Goal: Use online tool/utility: Utilize a website feature to perform a specific function

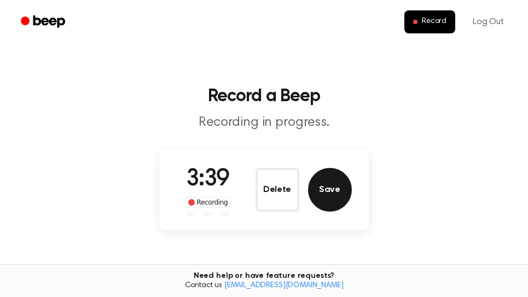
click at [337, 188] on button "Save" at bounding box center [330, 190] width 44 height 44
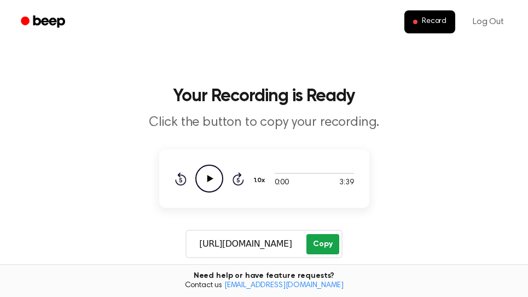
click at [315, 241] on button "Copy" at bounding box center [322, 244] width 32 height 20
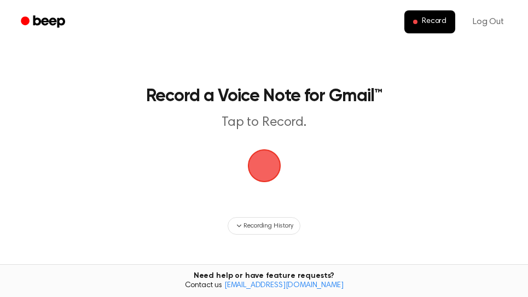
click at [267, 161] on span "button" at bounding box center [263, 165] width 33 height 33
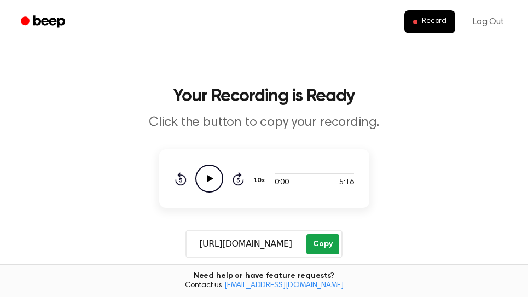
click at [324, 242] on button "Copy" at bounding box center [322, 244] width 32 height 20
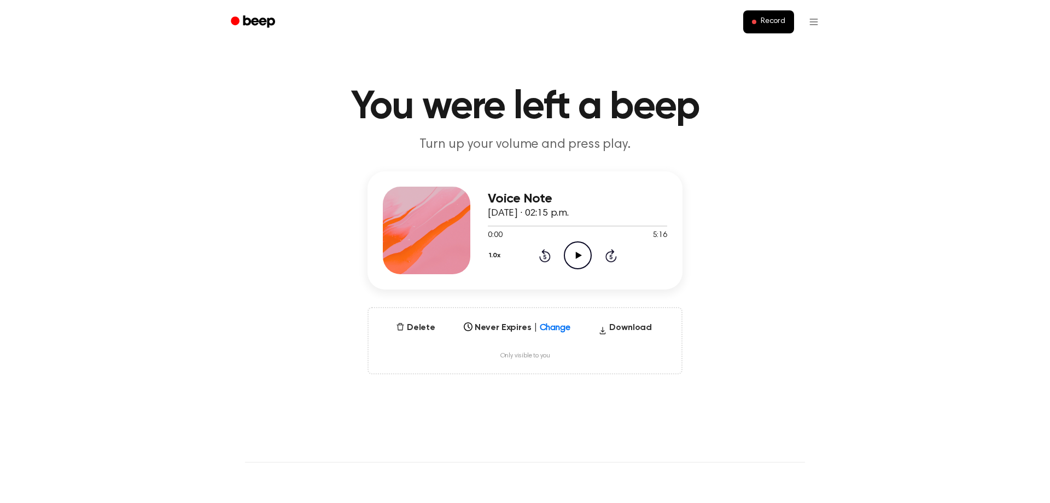
click at [583, 255] on icon "Play Audio" at bounding box center [578, 255] width 28 height 28
click at [657, 224] on div at bounding box center [577, 225] width 179 height 9
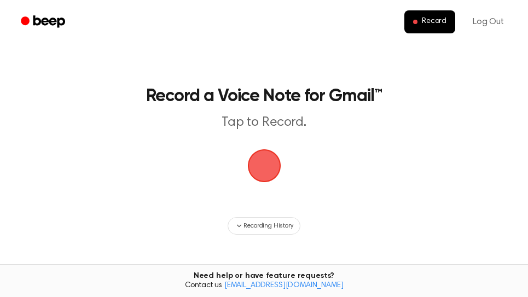
click at [263, 162] on span "button" at bounding box center [264, 166] width 44 height 44
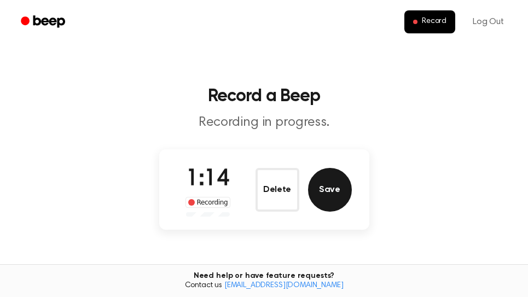
click at [336, 189] on button "Save" at bounding box center [330, 190] width 44 height 44
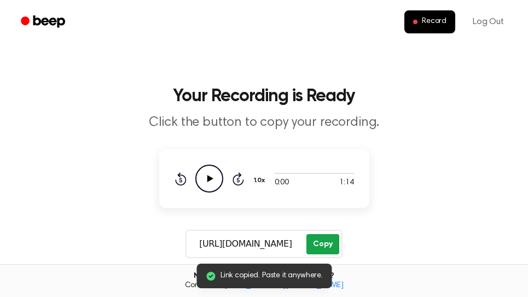
click at [329, 243] on button "Copy" at bounding box center [322, 244] width 32 height 20
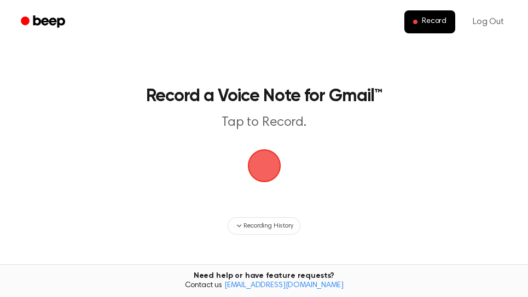
drag, startPoint x: 261, startPoint y: 161, endPoint x: 298, endPoint y: 146, distance: 39.7
click at [263, 161] on span "button" at bounding box center [264, 165] width 31 height 31
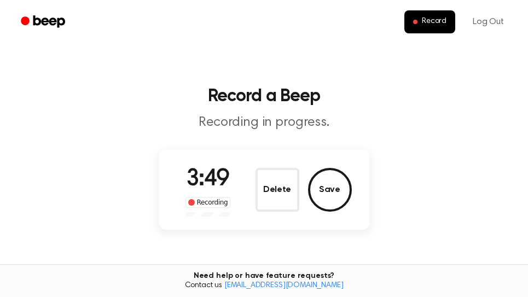
click at [341, 203] on button "Save" at bounding box center [330, 190] width 44 height 44
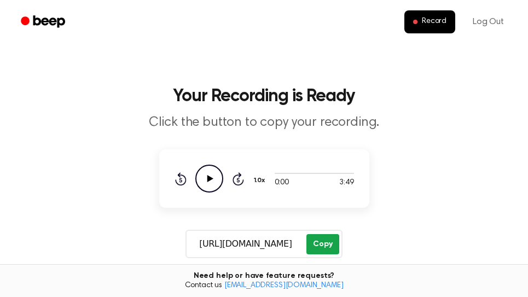
click at [325, 244] on button "Copy" at bounding box center [322, 244] width 32 height 20
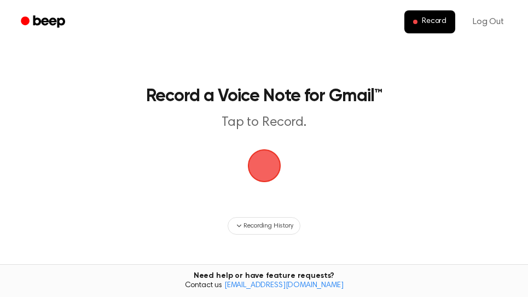
drag, startPoint x: 266, startPoint y: 168, endPoint x: 353, endPoint y: 70, distance: 131.0
click at [266, 167] on span "button" at bounding box center [263, 165] width 37 height 37
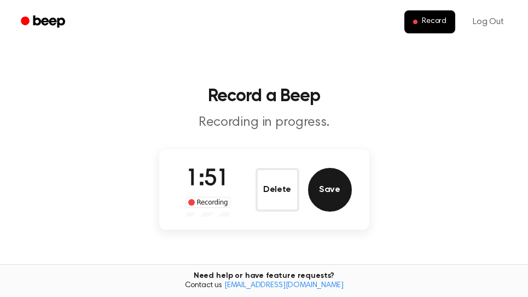
click at [326, 190] on button "Save" at bounding box center [330, 190] width 44 height 44
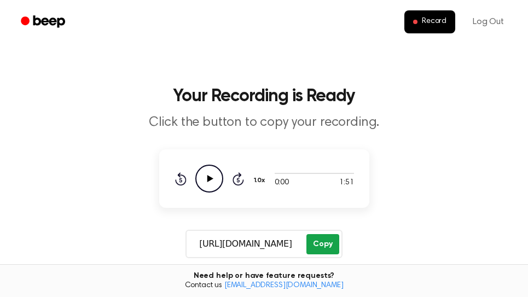
click at [330, 245] on button "Copy" at bounding box center [322, 244] width 32 height 20
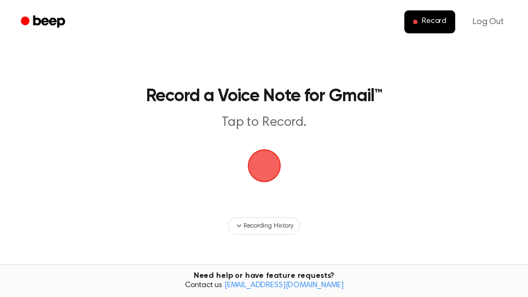
click at [269, 172] on span "button" at bounding box center [263, 165] width 37 height 37
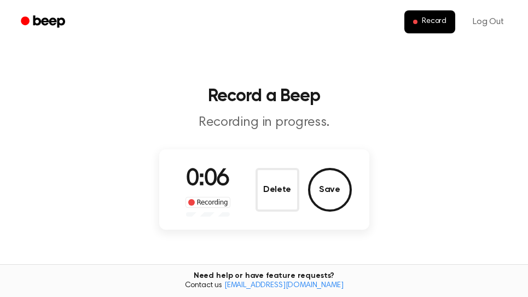
click at [289, 190] on button "Delete" at bounding box center [277, 190] width 44 height 44
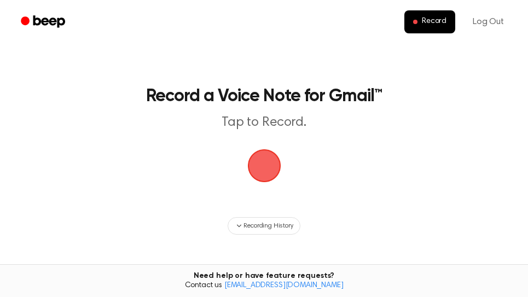
click at [278, 173] on span "button" at bounding box center [264, 166] width 36 height 36
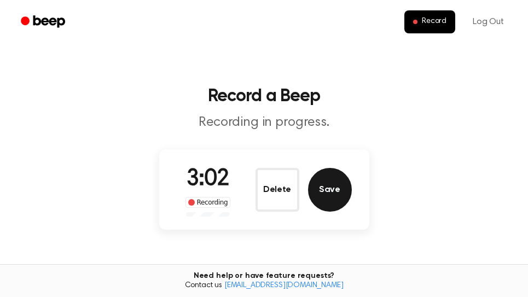
click at [341, 200] on button "Save" at bounding box center [330, 190] width 44 height 44
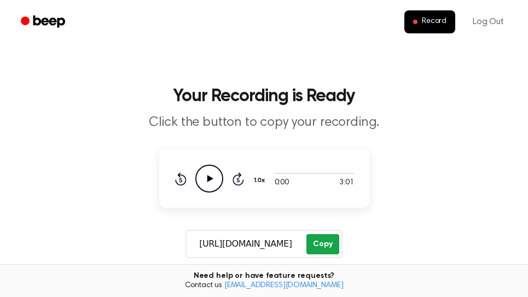
click at [326, 247] on button "Copy" at bounding box center [322, 244] width 32 height 20
